Goal: Task Accomplishment & Management: Use online tool/utility

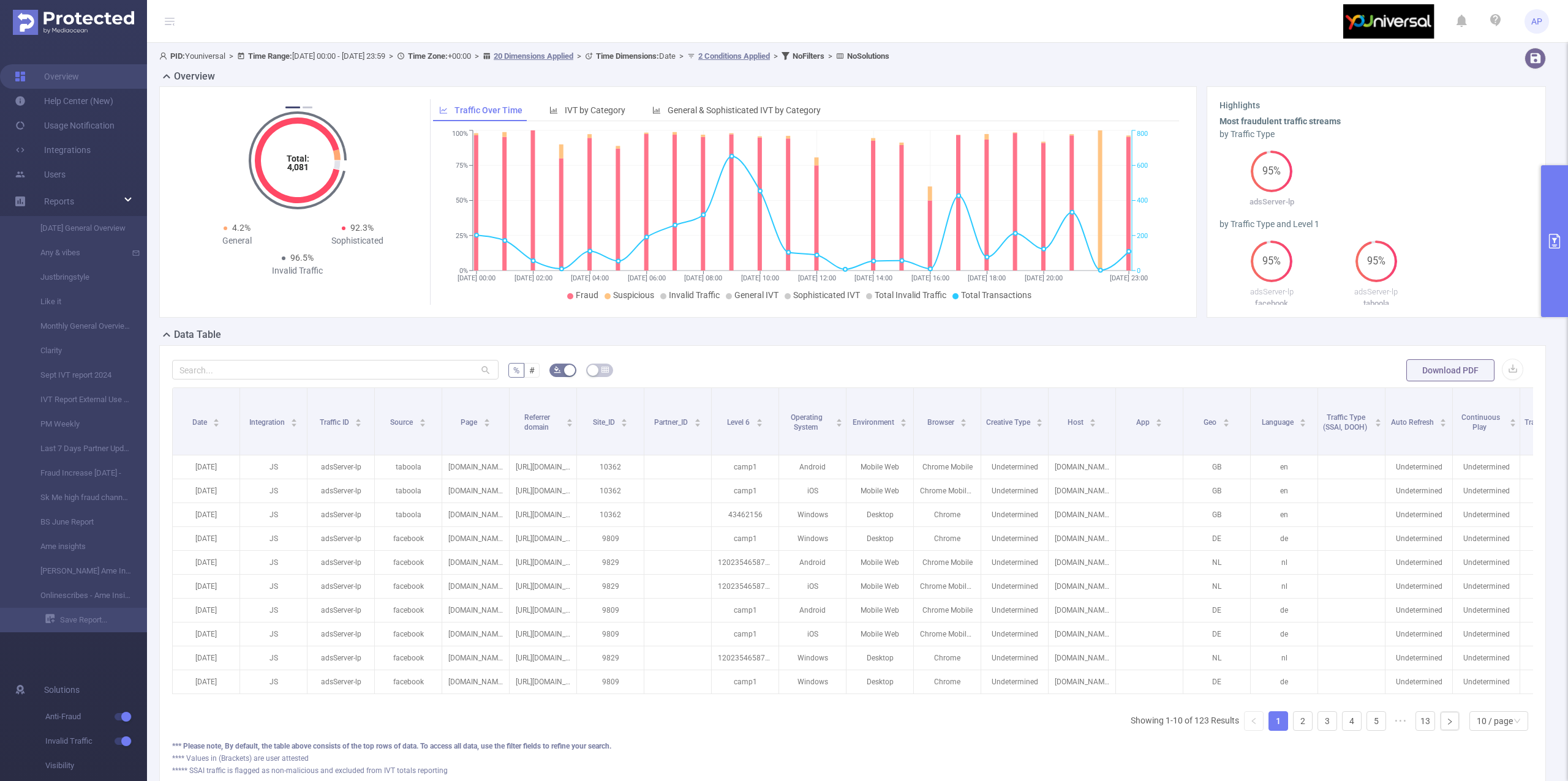
click at [1551, 275] on button "primary" at bounding box center [1553, 241] width 27 height 152
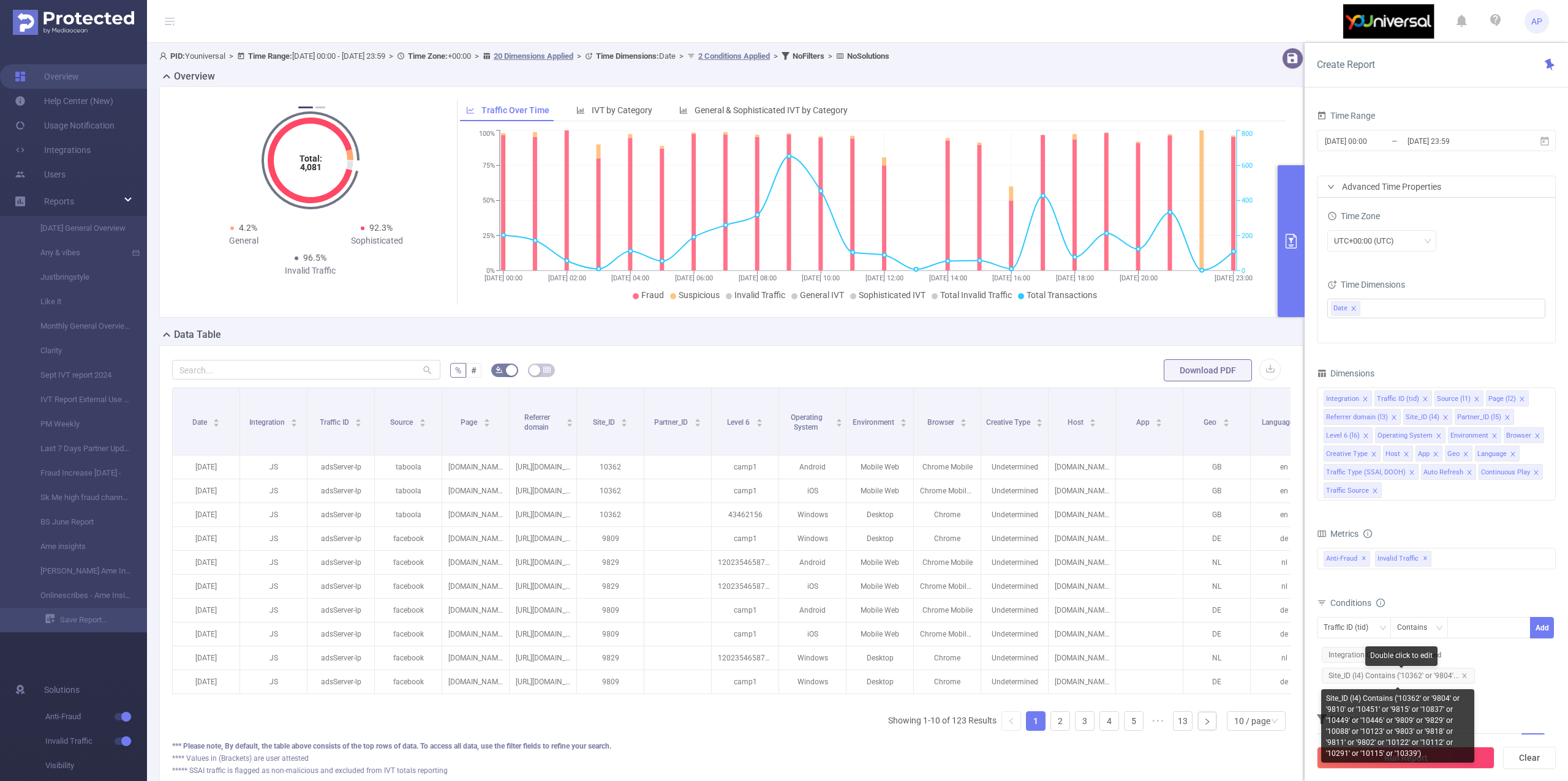
click at [1458, 676] on span "Site_ID (l4) Contains ('10362' or '9804'..." at bounding box center [1398, 675] width 153 height 16
click at [1462, 678] on icon "icon: close" at bounding box center [1463, 675] width 4 height 4
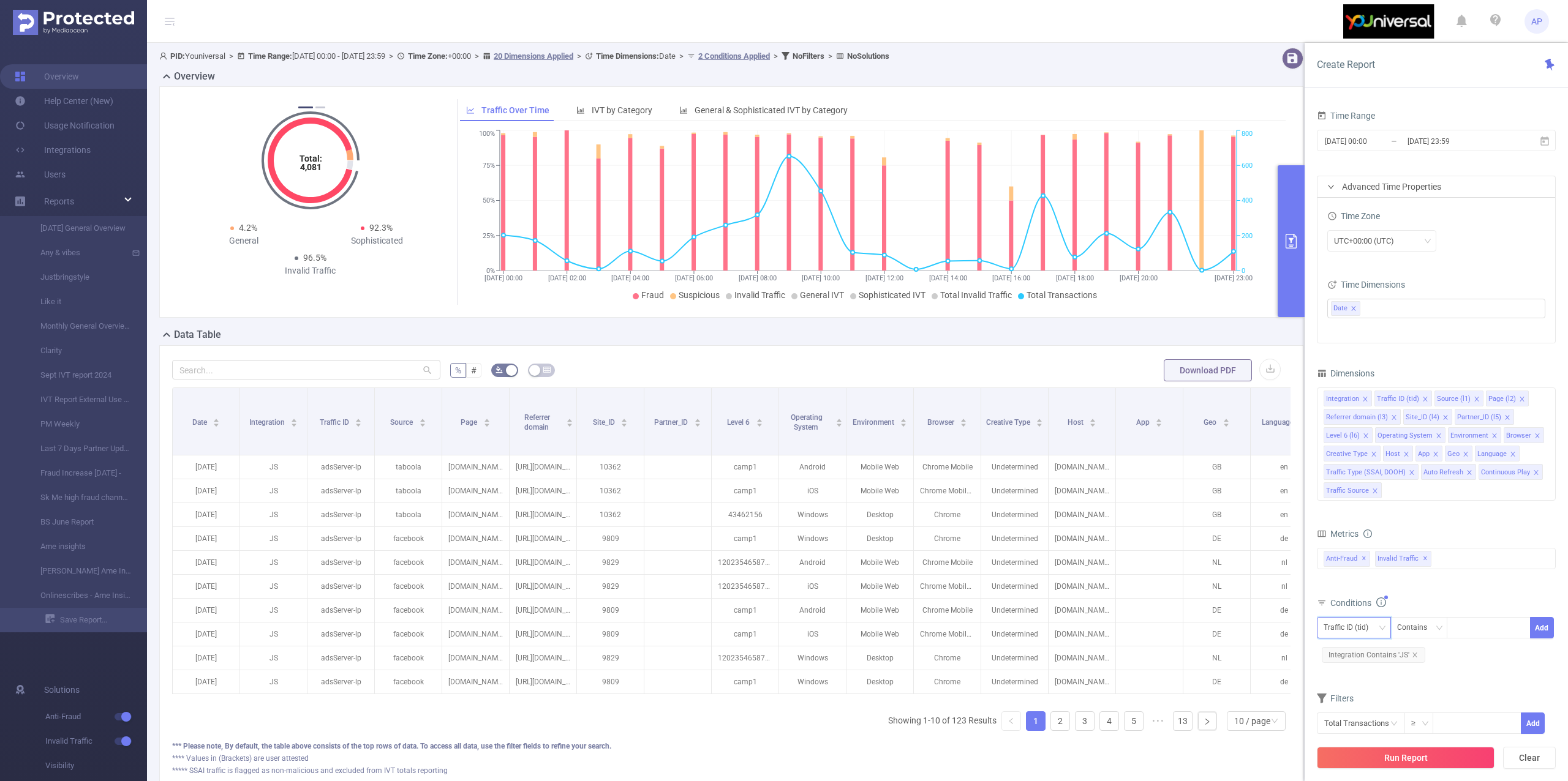
click at [1347, 633] on div "Traffic ID (tid)" at bounding box center [1350, 628] width 53 height 21
click at [1377, 564] on li "Site_ID (l4)" at bounding box center [1372, 567] width 112 height 20
click at [1466, 638] on div at bounding box center [1488, 628] width 70 height 21
type input "11797"
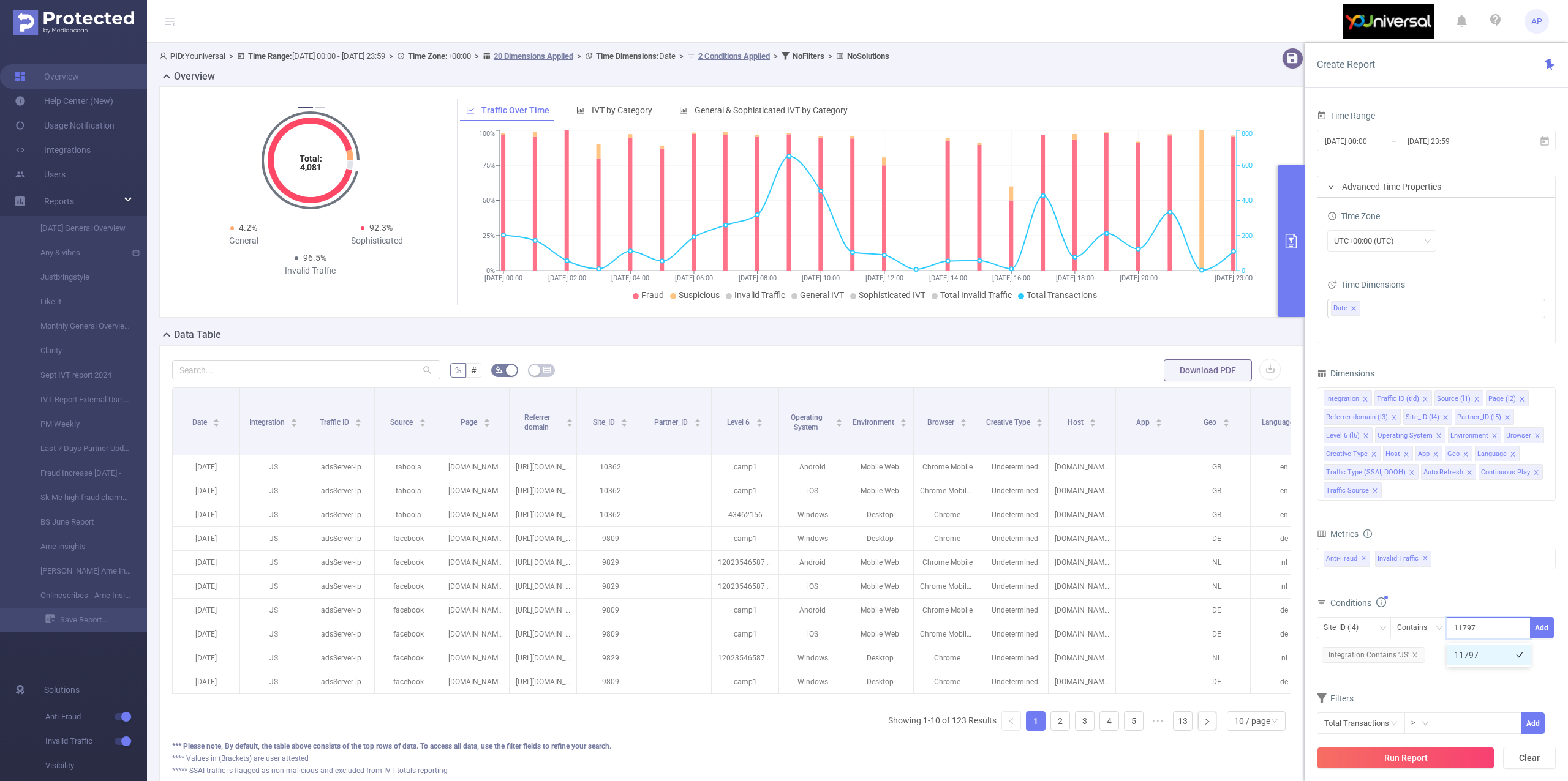
drag, startPoint x: 1466, startPoint y: 653, endPoint x: 1486, endPoint y: 657, distance: 20.4
click at [1474, 657] on li "11797" at bounding box center [1488, 655] width 84 height 20
click at [1541, 638] on button "Add" at bounding box center [1541, 627] width 24 height 21
click at [1420, 745] on div "Run Report Clear" at bounding box center [1436, 758] width 263 height 46
click at [1416, 751] on button "Run Report" at bounding box center [1405, 759] width 178 height 22
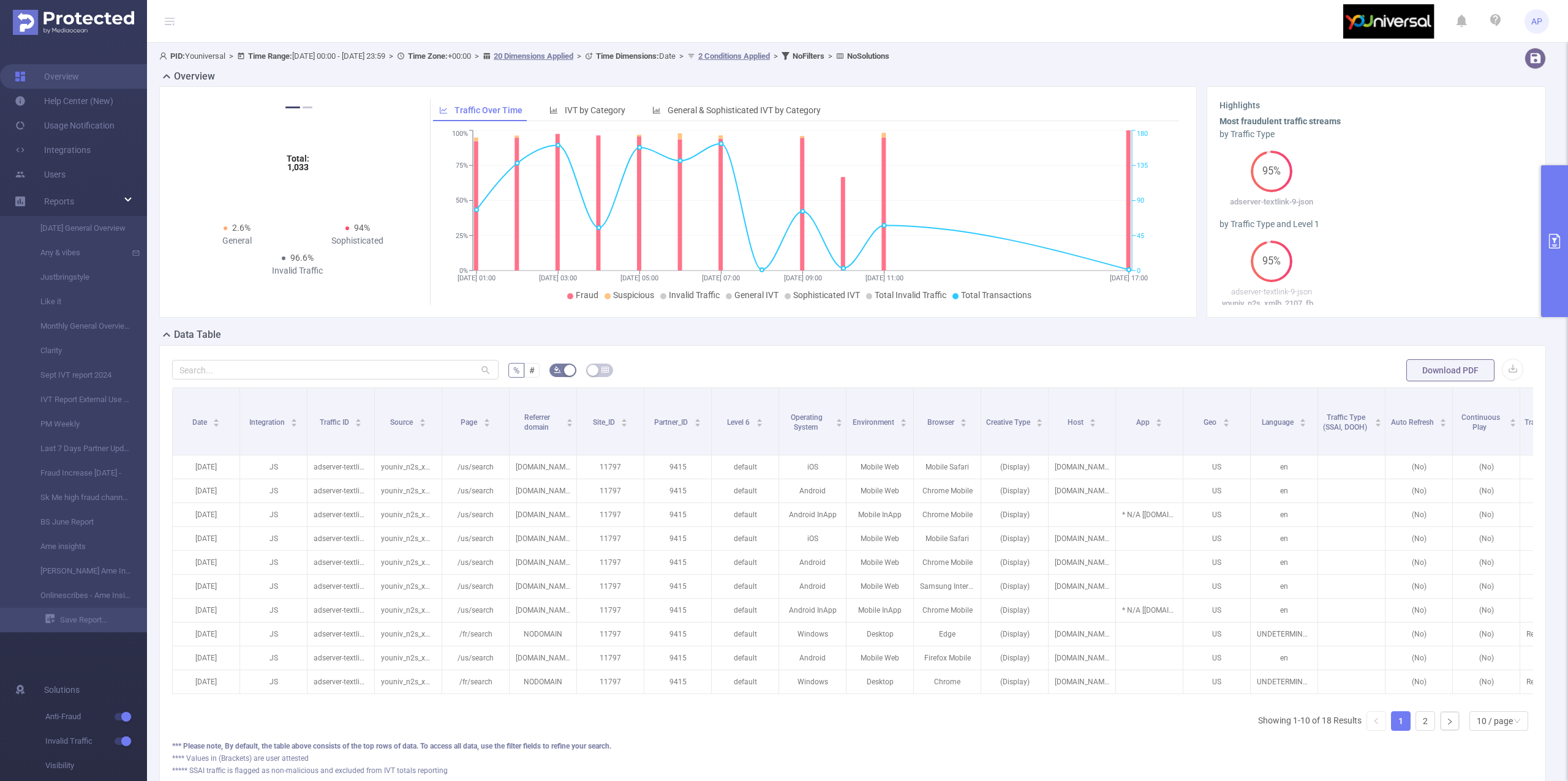
click at [1553, 201] on button "primary" at bounding box center [1553, 241] width 27 height 152
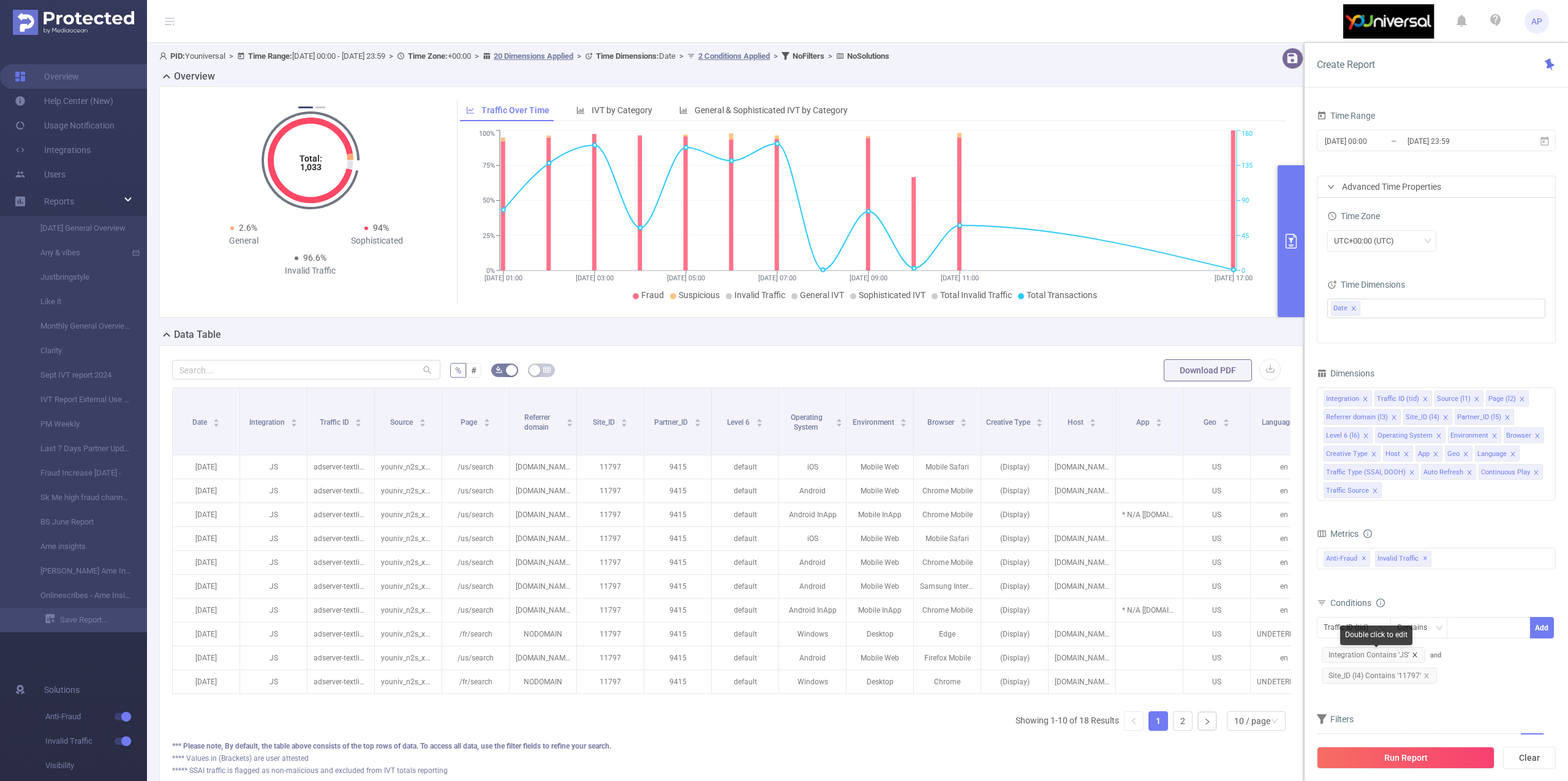
click at [1414, 657] on icon "icon: close" at bounding box center [1414, 655] width 4 height 4
click at [1419, 760] on button "Run Report" at bounding box center [1405, 759] width 178 height 22
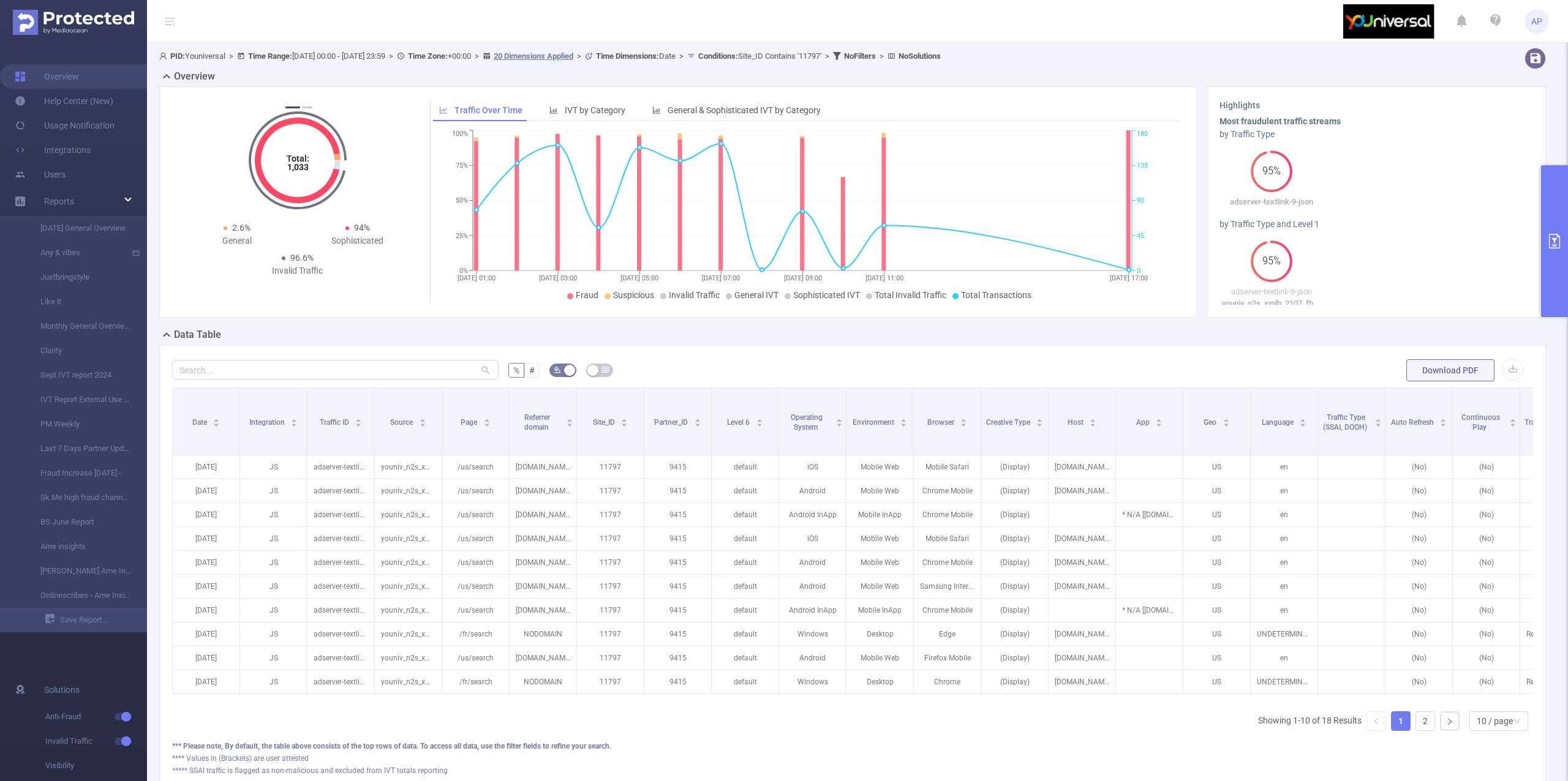
click at [1552, 227] on button "primary" at bounding box center [1553, 241] width 27 height 152
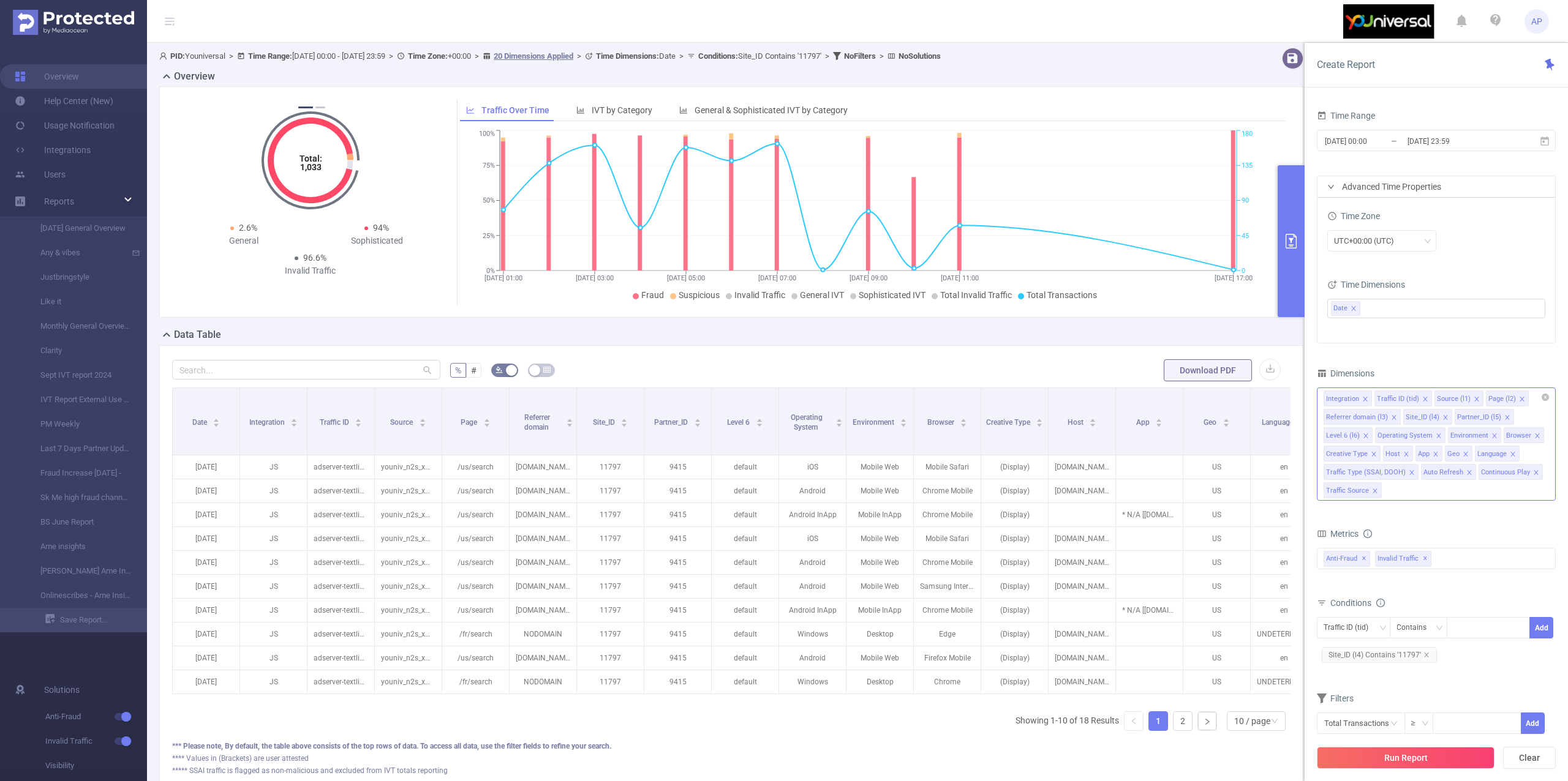
click at [1425, 400] on icon "icon: close" at bounding box center [1425, 399] width 6 height 6
click at [1419, 402] on icon "icon: close" at bounding box center [1416, 399] width 6 height 6
click at [1411, 398] on icon "icon: close" at bounding box center [1410, 399] width 6 height 6
click at [1443, 397] on icon "icon: close" at bounding box center [1444, 399] width 6 height 6
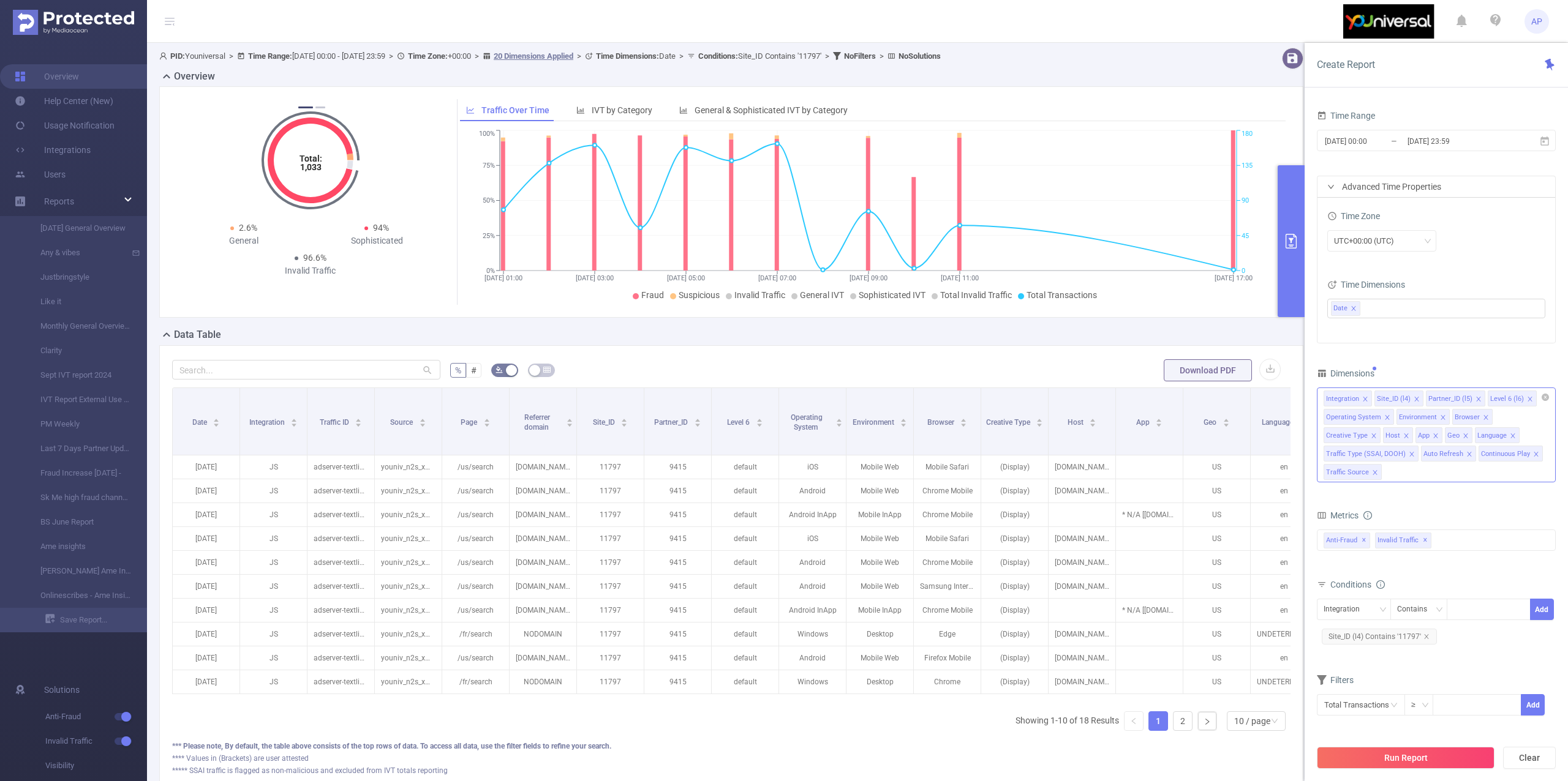
click at [1478, 399] on icon "icon: close" at bounding box center [1478, 398] width 4 height 4
click at [1465, 399] on icon "icon: close" at bounding box center [1467, 398] width 4 height 4
click at [1486, 398] on icon "icon: close" at bounding box center [1489, 399] width 6 height 6
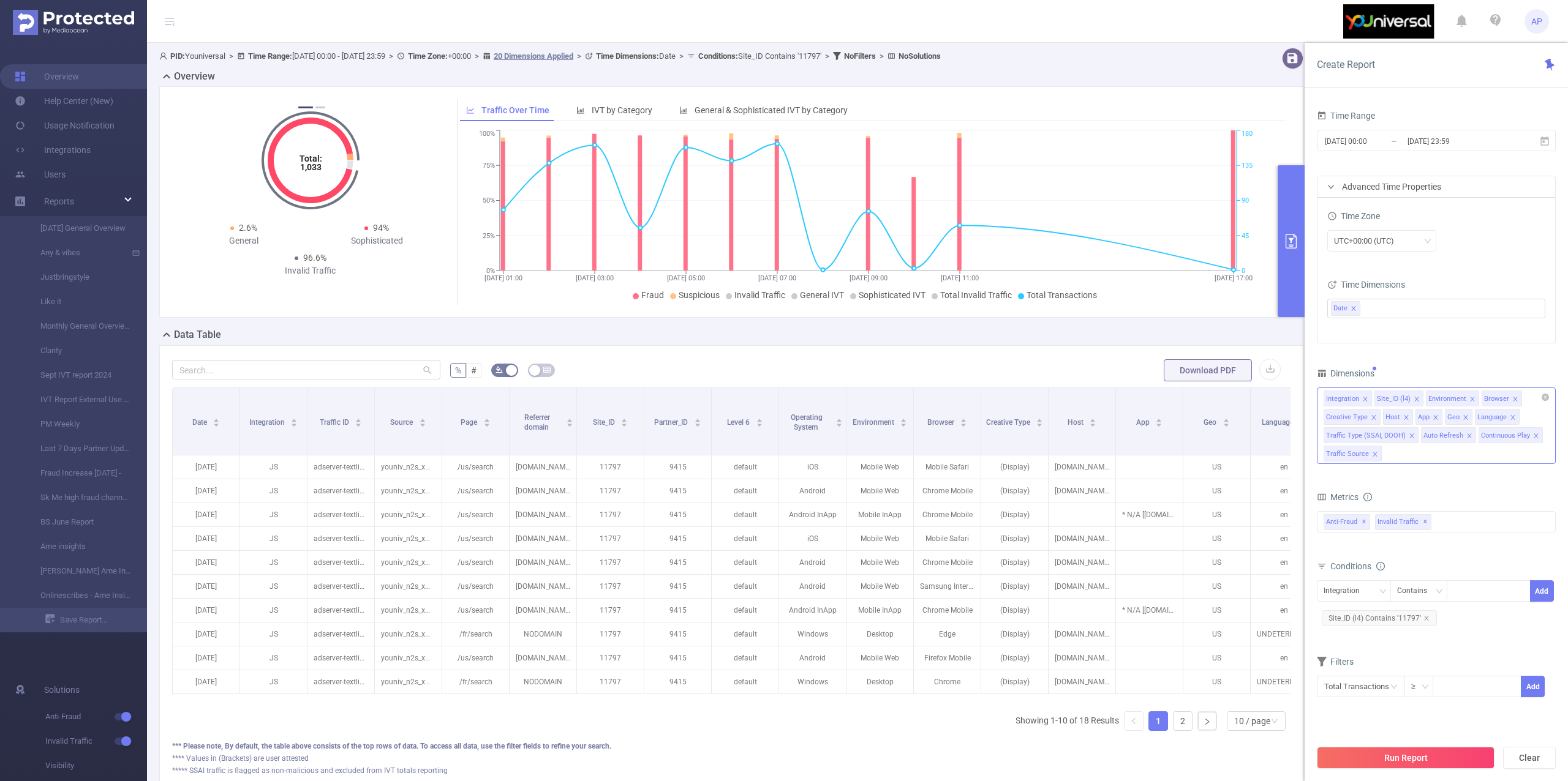
click at [1470, 401] on icon "icon: close" at bounding box center [1471, 398] width 4 height 4
click at [1459, 398] on icon "icon: close" at bounding box center [1459, 399] width 6 height 6
click at [1474, 398] on icon "icon: close" at bounding box center [1475, 399] width 6 height 6
click at [1448, 398] on icon "icon: close" at bounding box center [1449, 399] width 6 height 6
click at [1448, 398] on icon "icon: close" at bounding box center [1445, 399] width 6 height 6
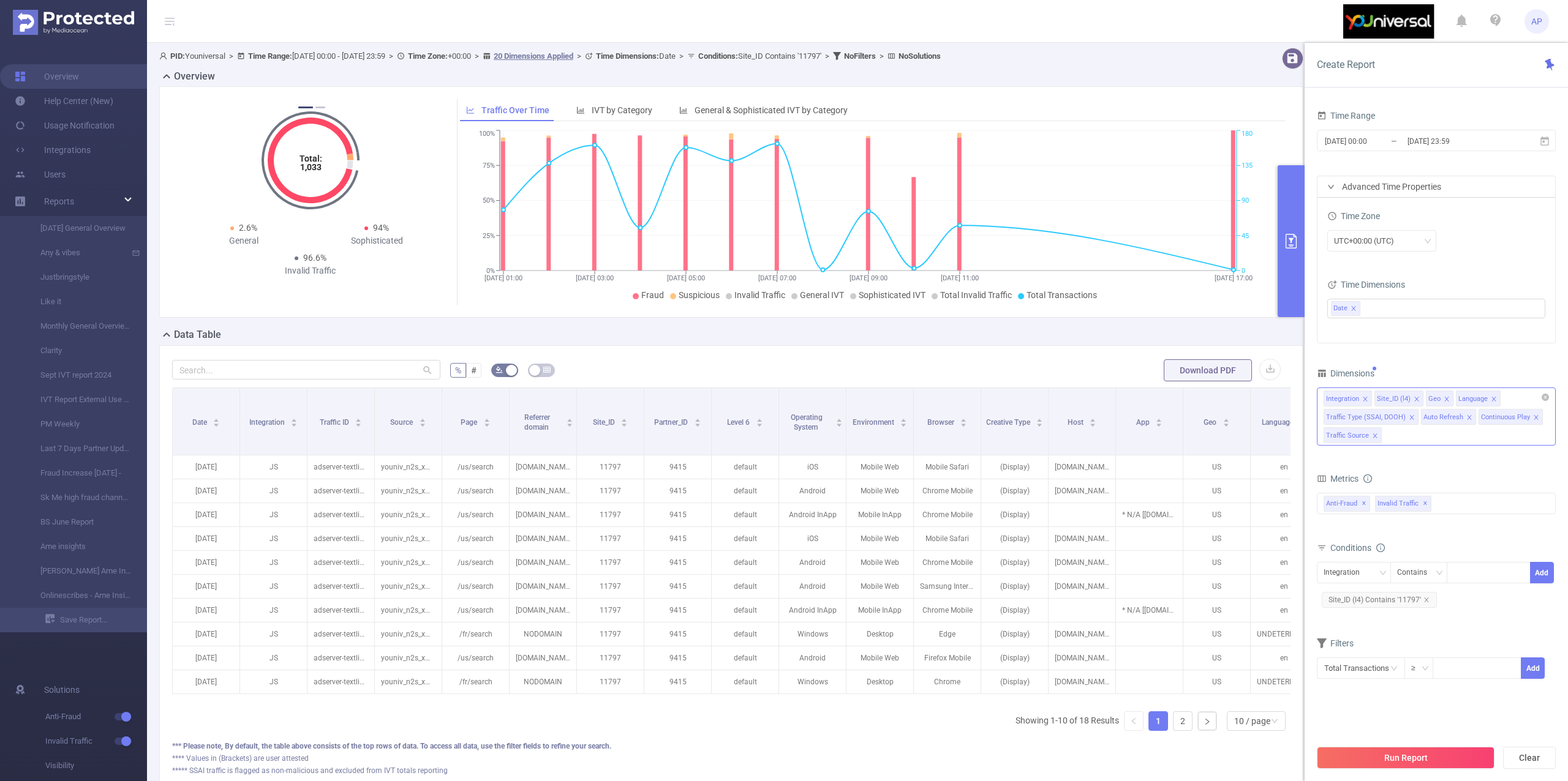
click at [1448, 398] on icon "icon: close" at bounding box center [1446, 399] width 6 height 6
click at [1461, 398] on icon "icon: close" at bounding box center [1463, 399] width 6 height 6
click at [1511, 401] on icon "icon: close" at bounding box center [1513, 399] width 6 height 6
click at [1472, 399] on icon "icon: close" at bounding box center [1474, 398] width 4 height 4
click at [1483, 399] on icon "icon: close" at bounding box center [1482, 398] width 4 height 4
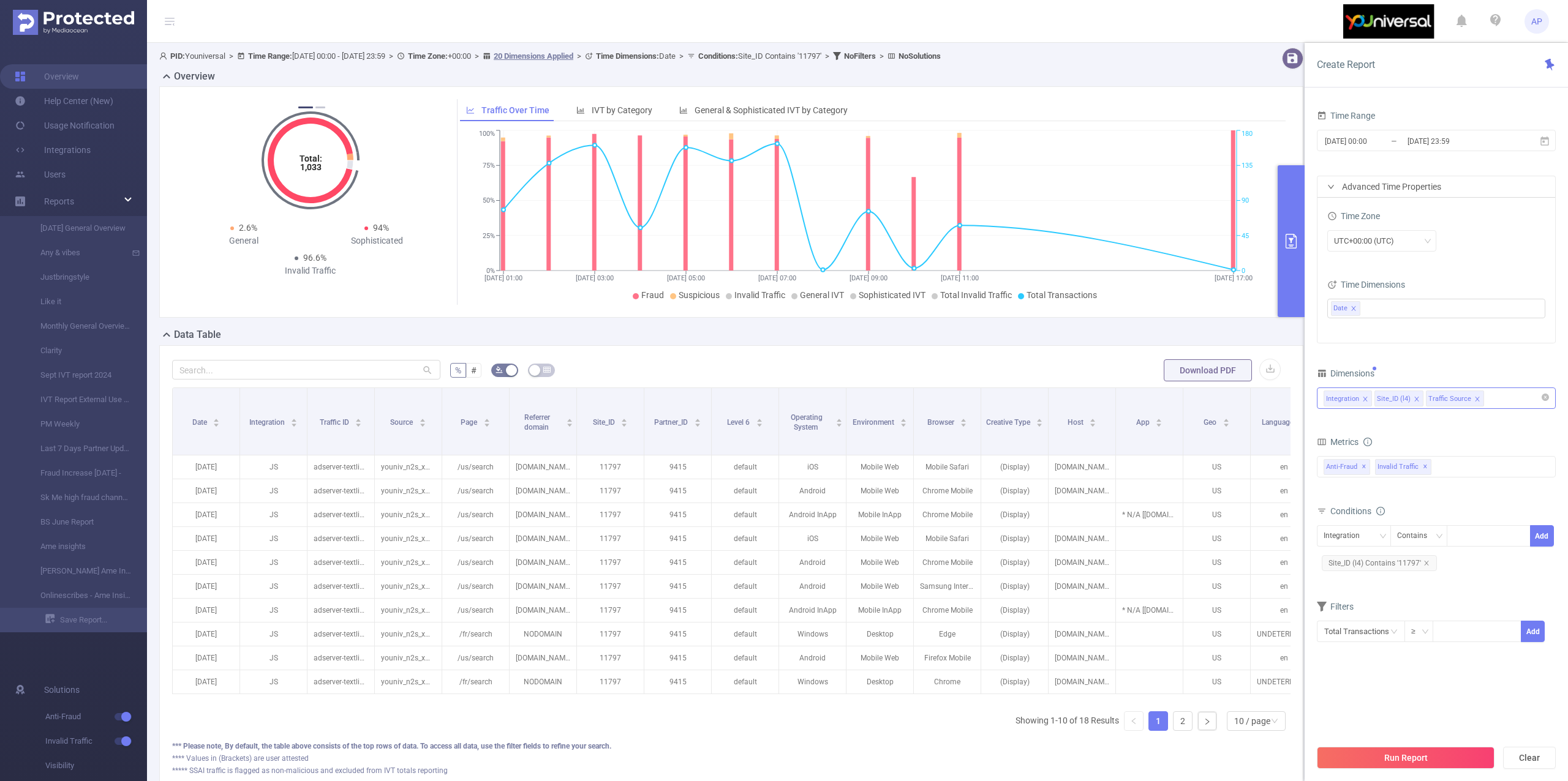
click at [1474, 399] on icon "icon: close" at bounding box center [1476, 399] width 6 height 6
click at [1396, 758] on button "Run Report" at bounding box center [1405, 759] width 178 height 22
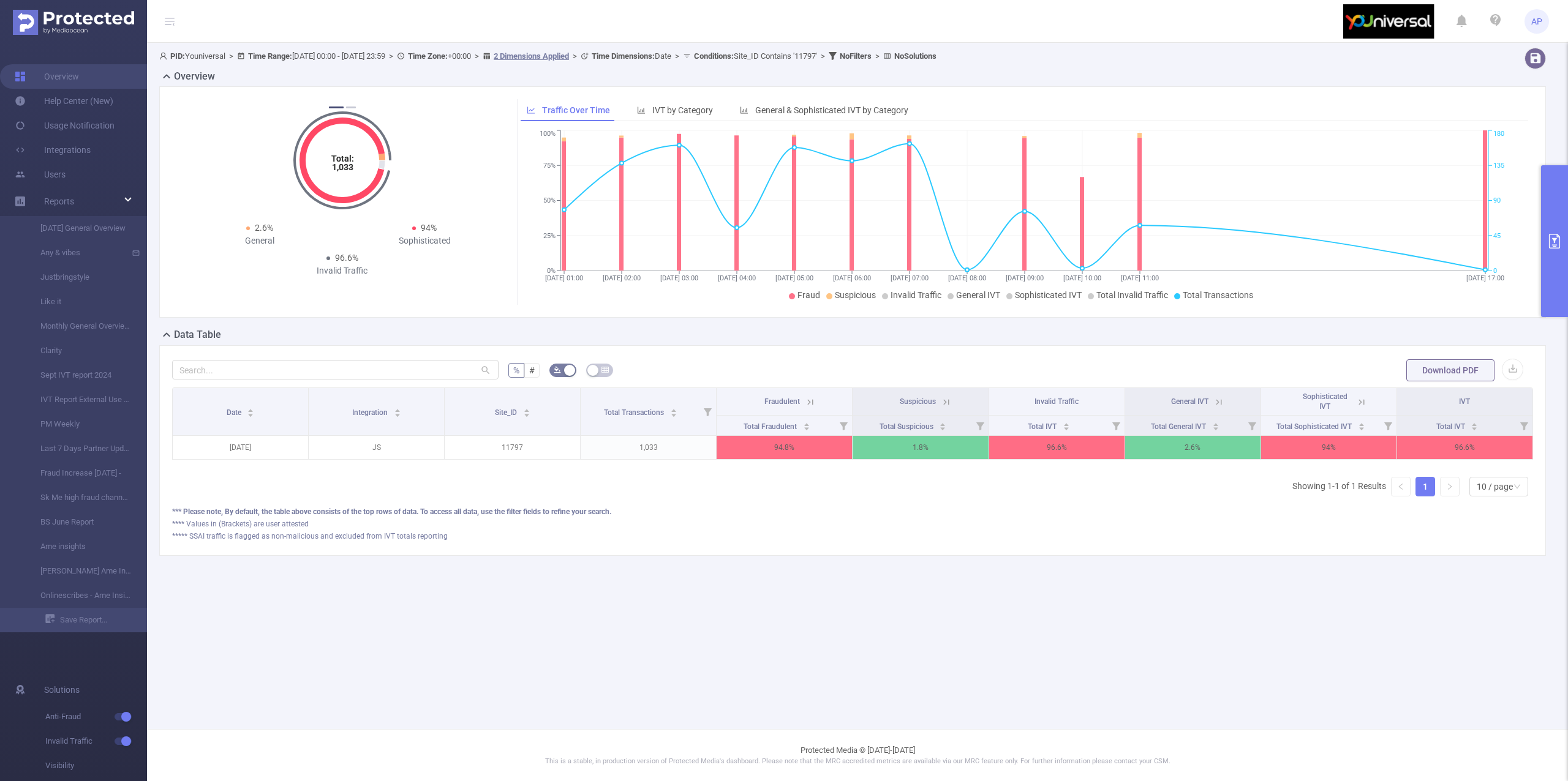
scroll to position [0, 3]
click at [1551, 267] on button "primary" at bounding box center [1553, 241] width 27 height 152
